Goal: Navigation & Orientation: Find specific page/section

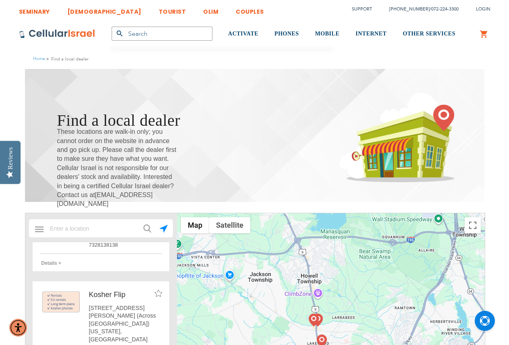
scroll to position [40, 0]
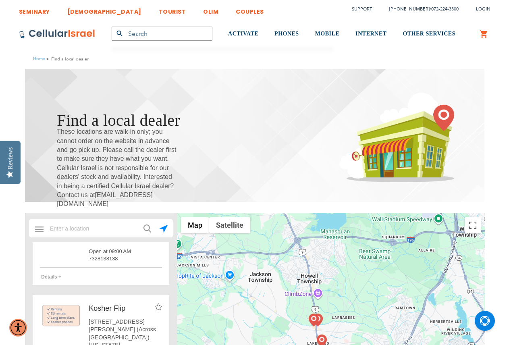
click at [60, 280] on span "Details +" at bounding box center [51, 277] width 20 height 6
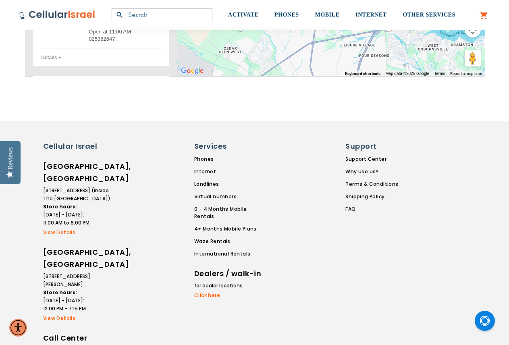
scroll to position [403, 0]
